Goal: Go to known website: Access a specific website the user already knows

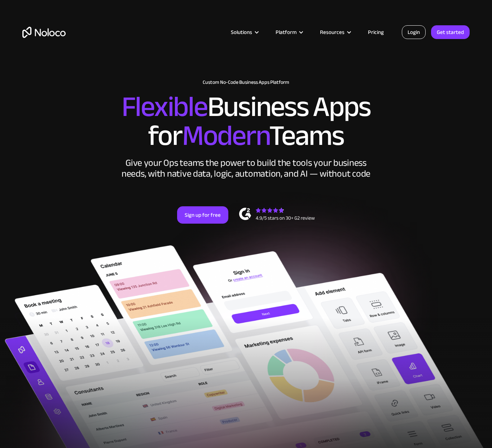
click at [421, 29] on link "Login" at bounding box center [414, 32] width 24 height 14
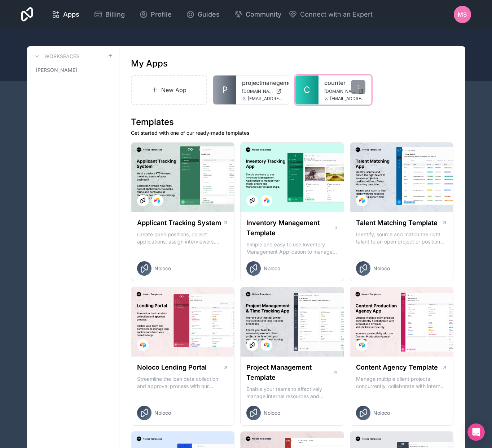
click at [335, 82] on link "counter" at bounding box center [345, 82] width 41 height 9
